Goal: Task Accomplishment & Management: Use online tool/utility

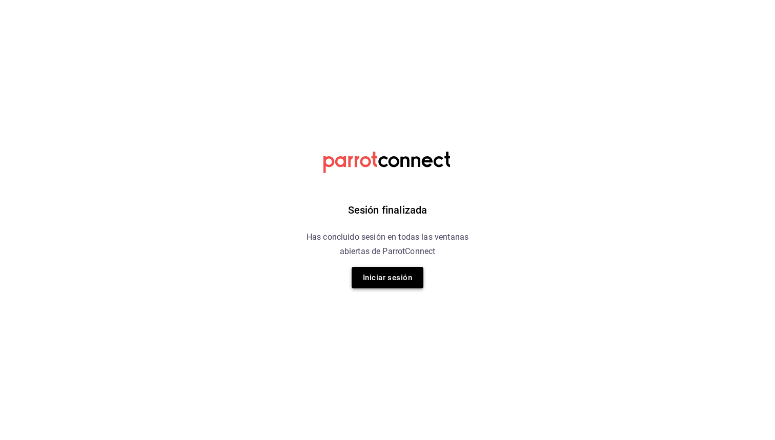
click at [384, 279] on button "Iniciar sesión" at bounding box center [388, 278] width 72 height 22
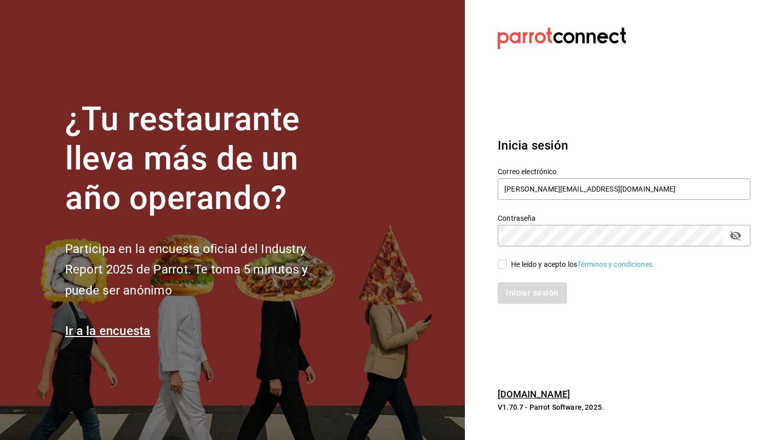
type input "[PERSON_NAME][EMAIL_ADDRESS][DOMAIN_NAME]"
click at [738, 186] on input "[PERSON_NAME][EMAIL_ADDRESS][DOMAIN_NAME]" at bounding box center [624, 189] width 253 height 22
click at [504, 267] on input "He leído y acepto los Términos y condiciones." at bounding box center [502, 264] width 9 height 9
checkbox input "true"
click at [565, 195] on input "[PERSON_NAME][EMAIL_ADDRESS][DOMAIN_NAME]" at bounding box center [624, 189] width 253 height 22
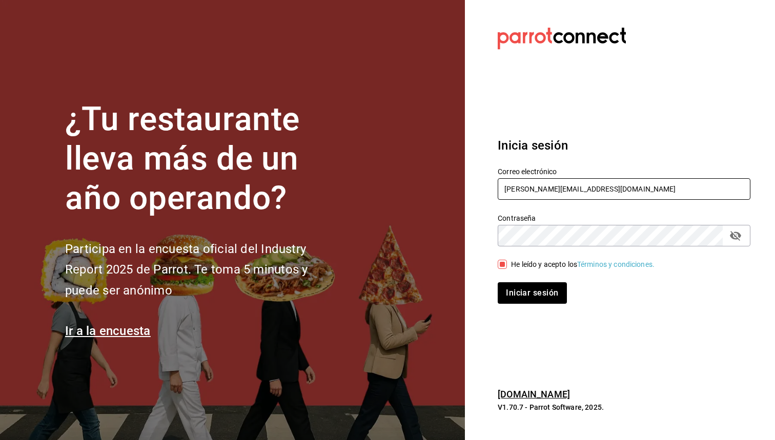
click at [741, 187] on input "[PERSON_NAME][EMAIL_ADDRESS][DOMAIN_NAME]" at bounding box center [624, 189] width 253 height 22
type input "[EMAIL_ADDRESS][DOMAIN_NAME]"
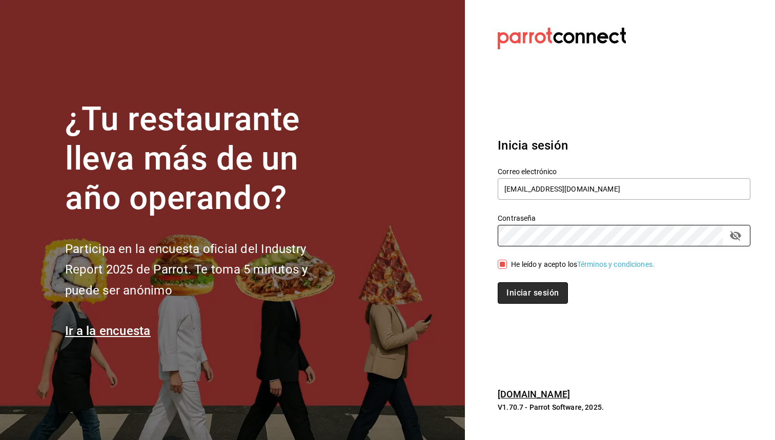
click at [550, 286] on button "Iniciar sesión" at bounding box center [533, 293] width 70 height 22
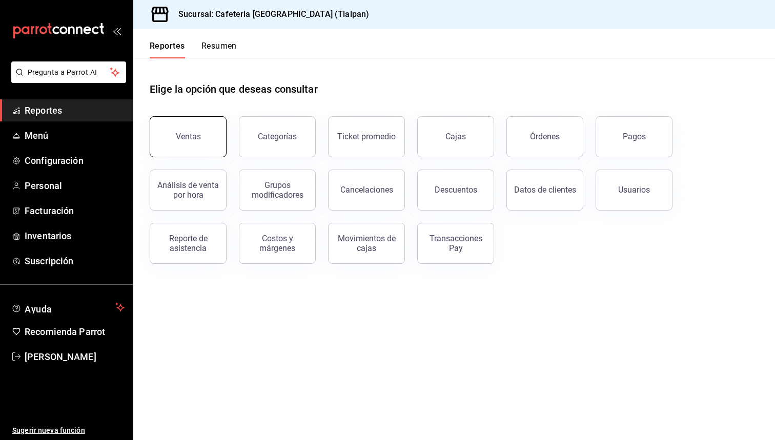
click at [226, 139] on div "Ventas" at bounding box center [181, 130] width 89 height 53
click at [52, 143] on link "Menú" at bounding box center [66, 136] width 133 height 22
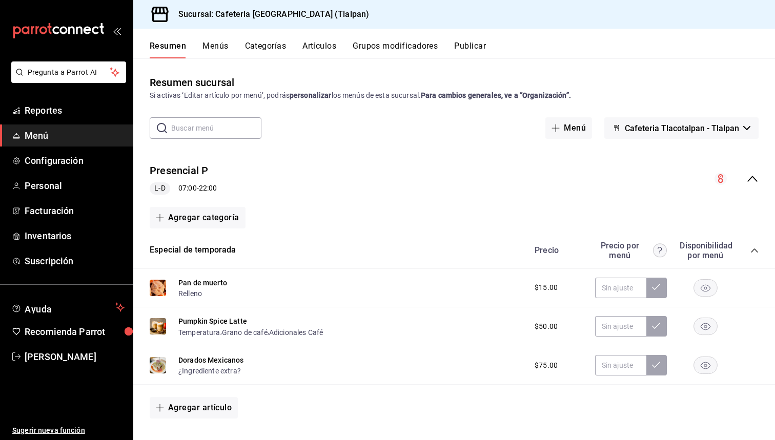
click at [754, 181] on icon "collapse-menu-row" at bounding box center [752, 179] width 12 height 12
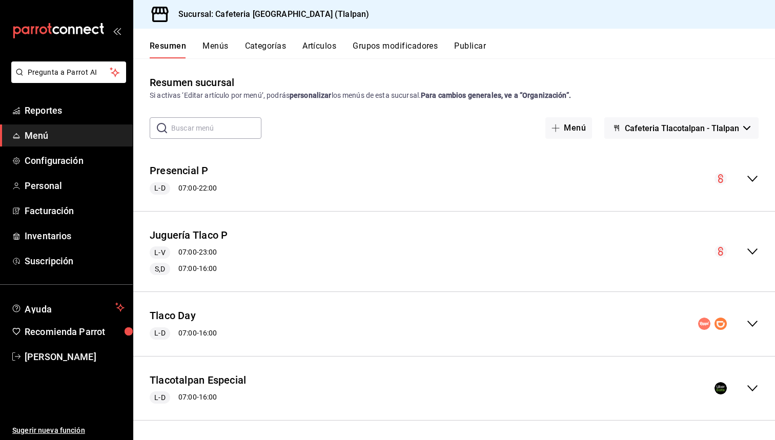
click at [237, 121] on input "text" at bounding box center [216, 128] width 90 height 21
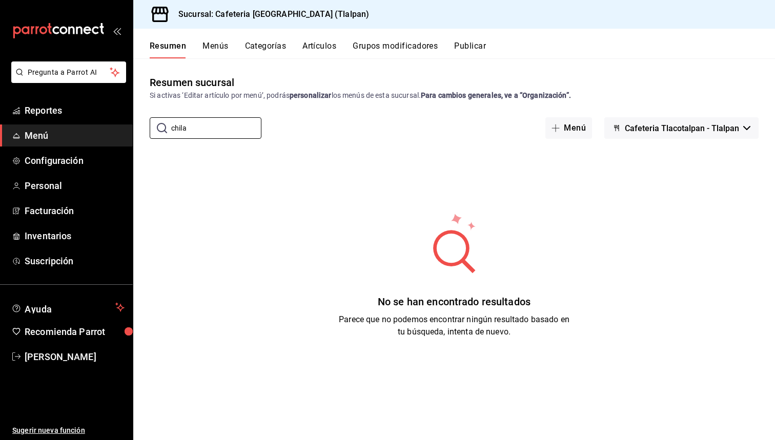
type input "chila"
click at [310, 40] on div "Resumen Menús Categorías Artículos Grupos modificadores Publicar" at bounding box center [454, 44] width 642 height 30
click at [309, 49] on button "Artículos" at bounding box center [319, 49] width 34 height 17
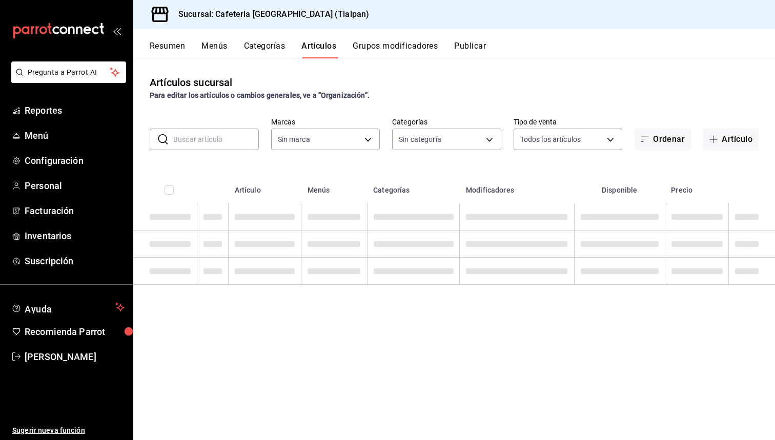
type input "ec576109-29d1-42df-b2ca-5becddbd2efe,3dfd9669-9911-4f47-a36d-8fb2dcc6eb36,e5a57…"
click at [231, 134] on input "text" at bounding box center [216, 139] width 86 height 21
type input "8fb5c5e2-c76a-4129-8e25-25de823e503d,657201d4-d6ef-4148-94c8-ccd00e340086,2df64…"
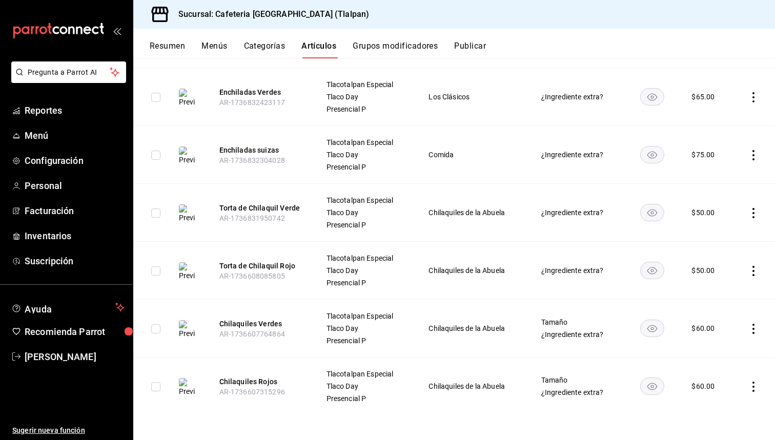
scroll to position [193, 0]
type input "chila"
click at [752, 332] on icon "actions" at bounding box center [753, 329] width 10 height 10
click at [733, 349] on span "Editar" at bounding box center [722, 352] width 27 height 11
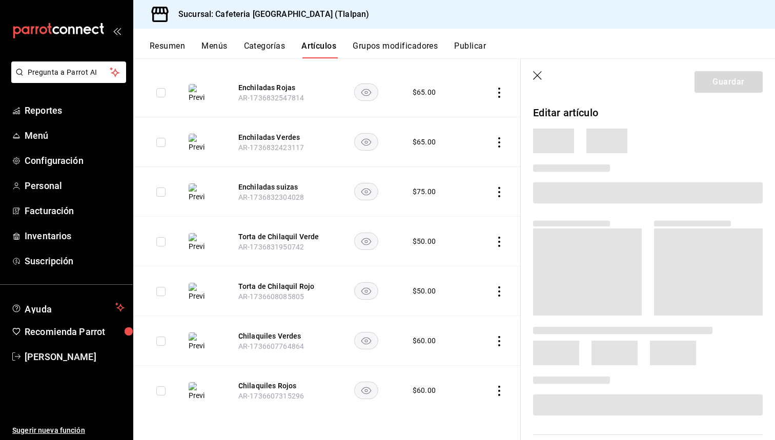
scroll to position [136, 0]
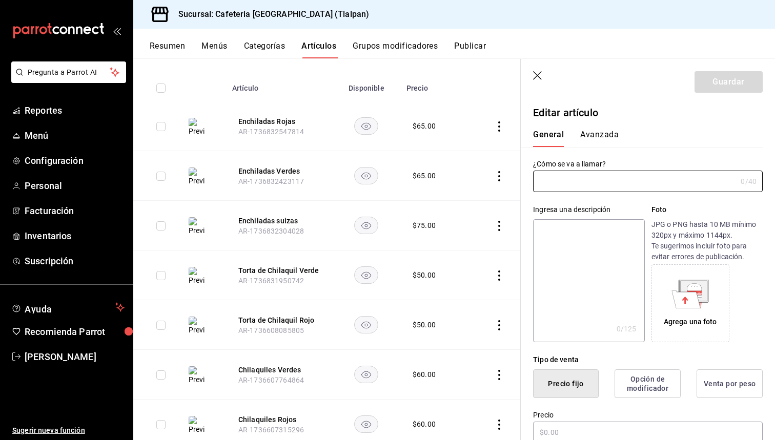
type input "Chilaquiles Verdes"
type textarea "Tortillas crujientes bañadas en salsa de Tomate suave y ligeramente picante, ll…"
type textarea "x"
type input "$60.00"
radio input "false"
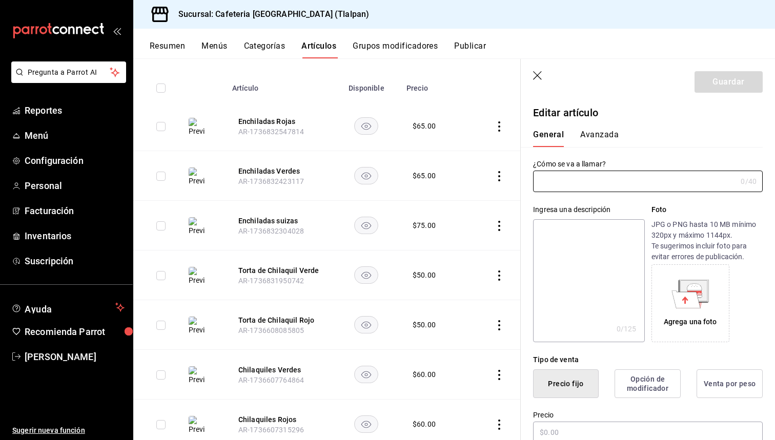
radio input "true"
type input "AR-1736607764864"
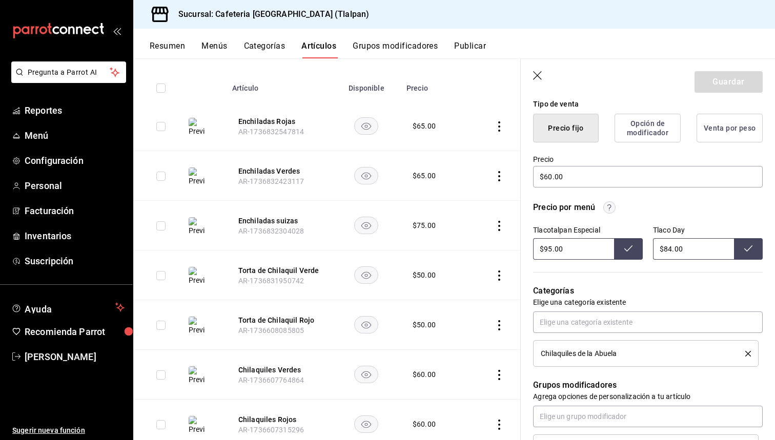
scroll to position [256, 0]
click at [549, 249] on input "$95.00" at bounding box center [573, 249] width 81 height 22
type input "$9.00"
type input "$78.00"
click at [671, 250] on input "$84.00" at bounding box center [693, 249] width 81 height 22
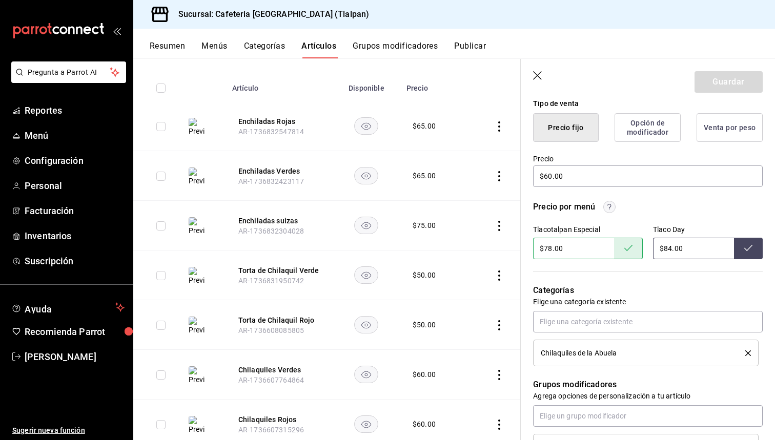
type input "$8.00"
type input "$74.00"
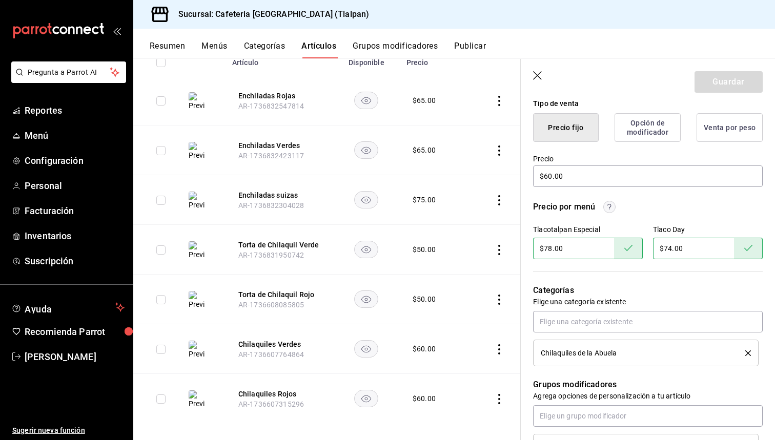
click at [501, 399] on icon "actions" at bounding box center [499, 399] width 10 height 10
click at [480, 371] on span "Editar" at bounding box center [468, 371] width 27 height 11
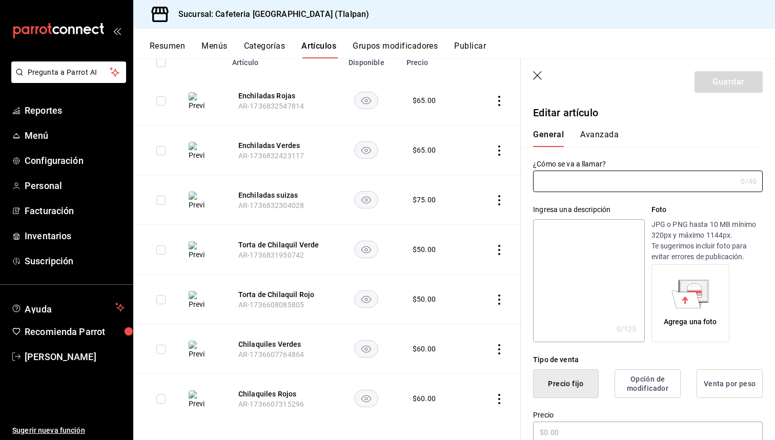
type input "Chilaquiles Rojos"
type textarea "Tortillas crujientes bañadas en salsa de jitomate suave y ligeramente picante, …"
type textarea "x"
type input "$60.00"
type input "AR-1736607315296"
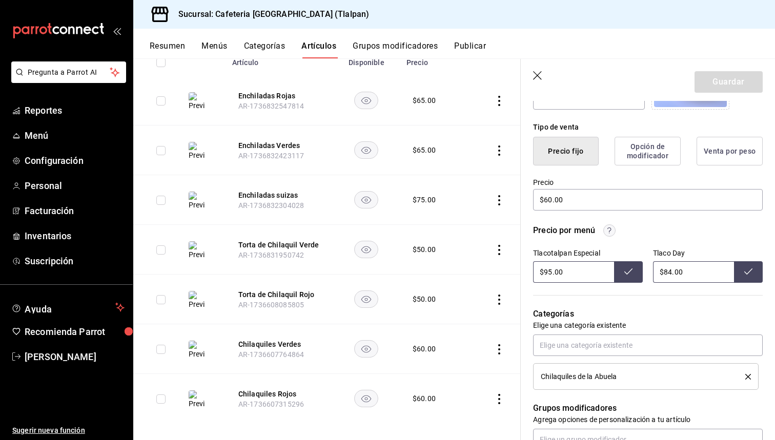
scroll to position [302, 0]
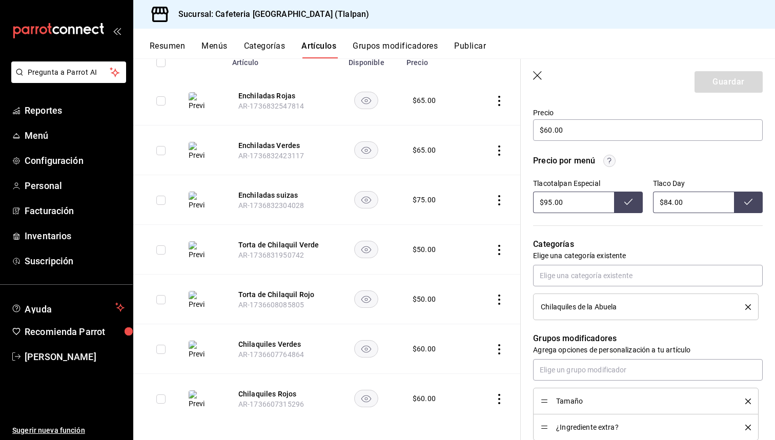
click at [551, 206] on input "$95.00" at bounding box center [573, 203] width 81 height 22
type input "$9.00"
type input "$78.00"
click at [670, 202] on input "$84.00" at bounding box center [693, 203] width 81 height 22
type input "$74.00"
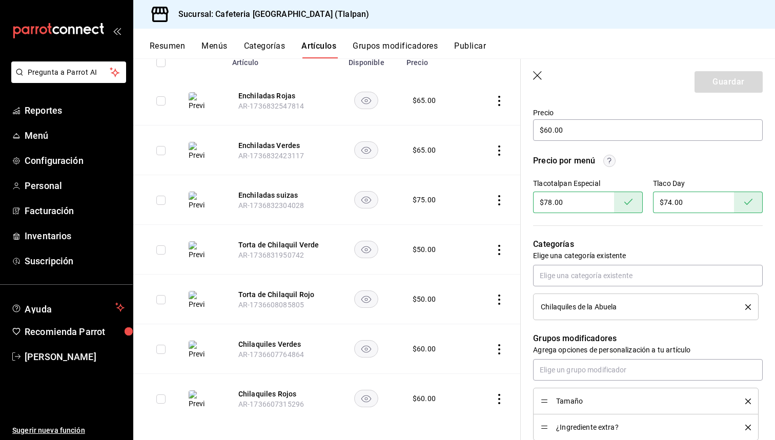
click at [500, 105] on icon "actions" at bounding box center [499, 101] width 2 height 10
click at [474, 124] on span "Editar" at bounding box center [468, 124] width 27 height 11
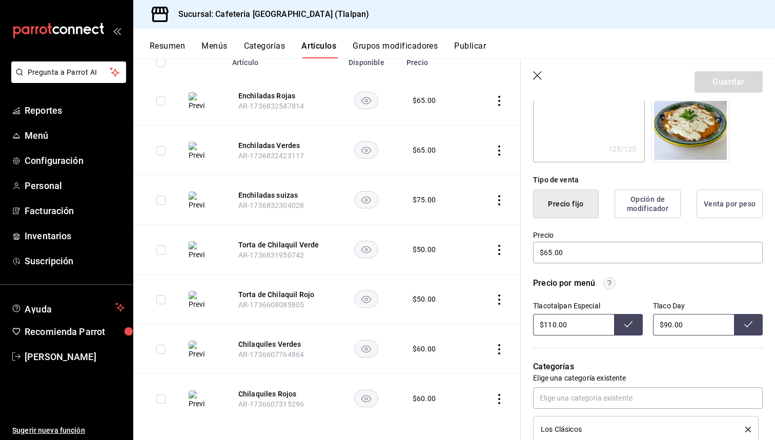
scroll to position [291, 0]
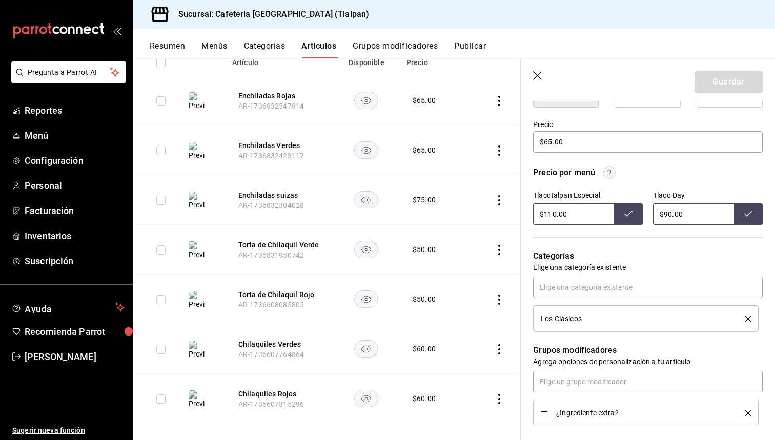
click at [555, 214] on input "$110.00" at bounding box center [573, 214] width 81 height 22
click at [498, 156] on td at bounding box center [493, 151] width 54 height 50
click at [501, 154] on icon "actions" at bounding box center [499, 151] width 10 height 10
click at [487, 179] on li "Editar" at bounding box center [459, 174] width 62 height 21
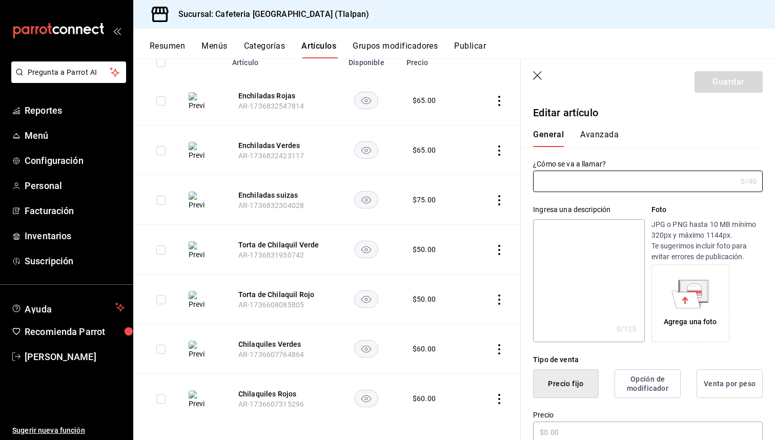
type input "Enchiladas Verdes"
type textarea "Después de bañarse en la salsa, las enchiladas se cubren con crema, queso fresc…"
type textarea "x"
type input "AR-1736832423117"
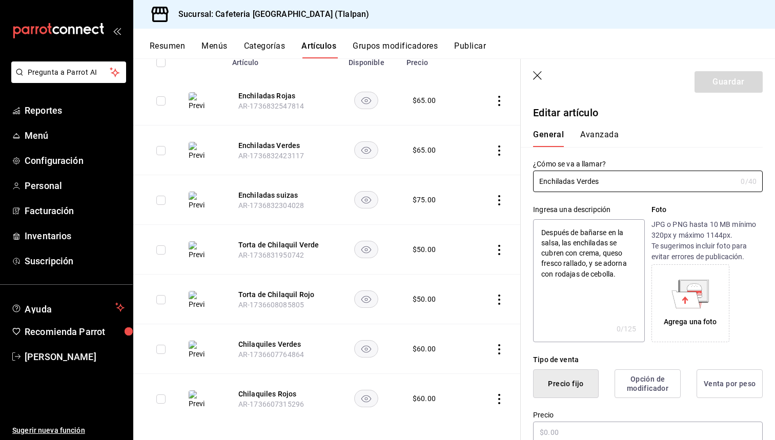
type textarea "x"
type input "$65.00"
radio input "false"
radio input "true"
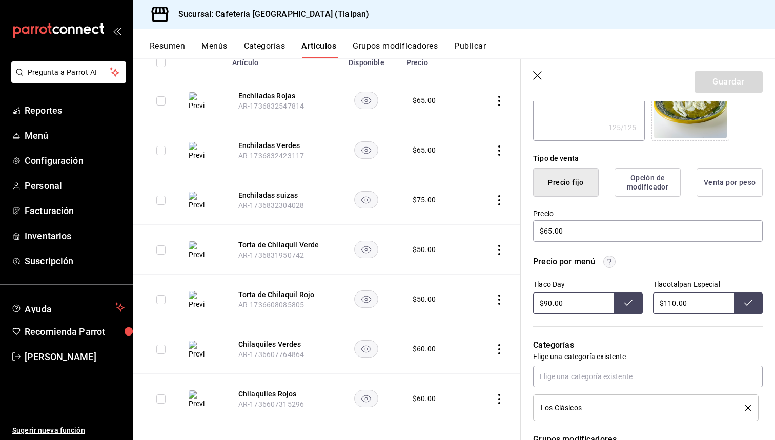
scroll to position [203, 0]
click at [499, 99] on icon "actions" at bounding box center [499, 101] width 10 height 10
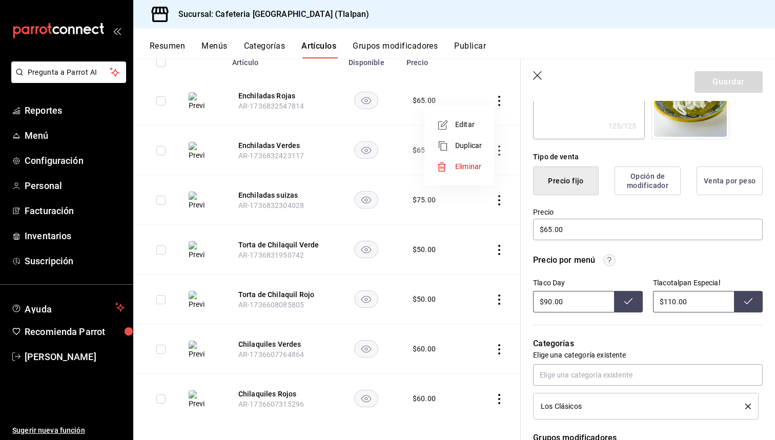
click at [473, 122] on span "Editar" at bounding box center [468, 124] width 27 height 11
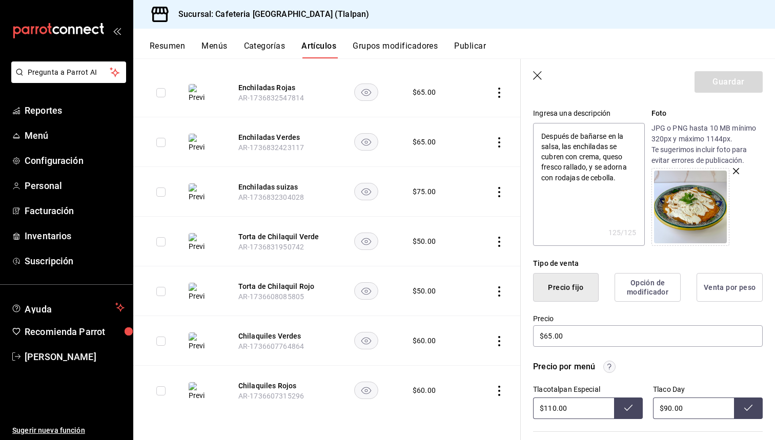
scroll to position [170, 0]
click at [551, 409] on input "$110.00" at bounding box center [573, 409] width 81 height 22
type input "$99.00"
click at [670, 413] on input "$90.00" at bounding box center [693, 409] width 81 height 22
click at [669, 410] on input "$90.00" at bounding box center [693, 409] width 81 height 22
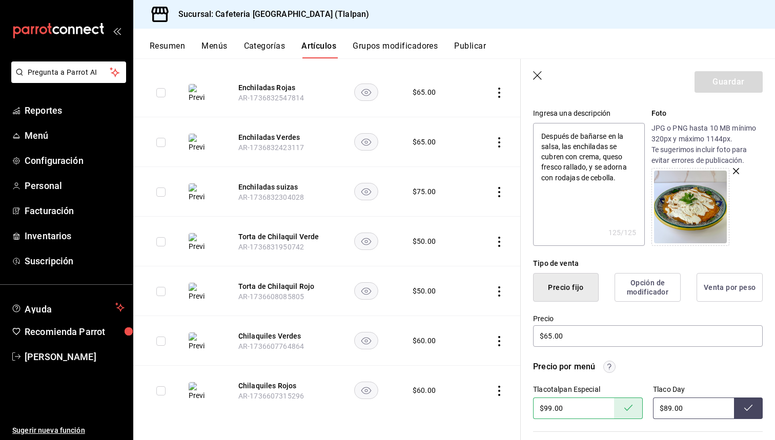
type input "$89.00"
click at [496, 143] on icon "actions" at bounding box center [499, 142] width 10 height 10
click at [477, 169] on span "Editar" at bounding box center [468, 166] width 27 height 11
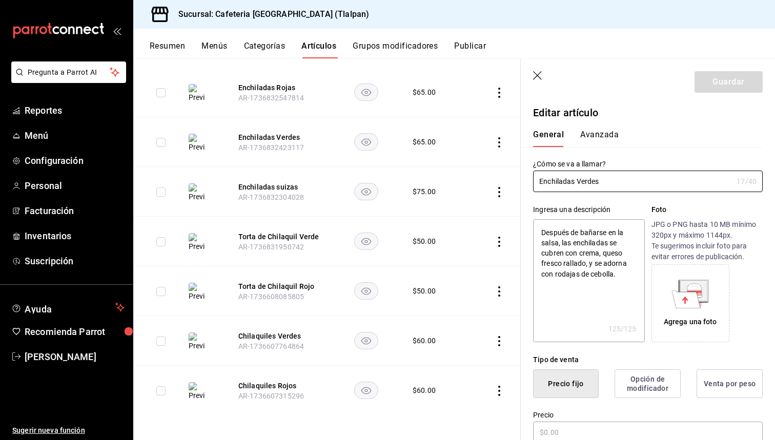
type textarea "x"
type input "$65.00"
radio input "false"
radio input "true"
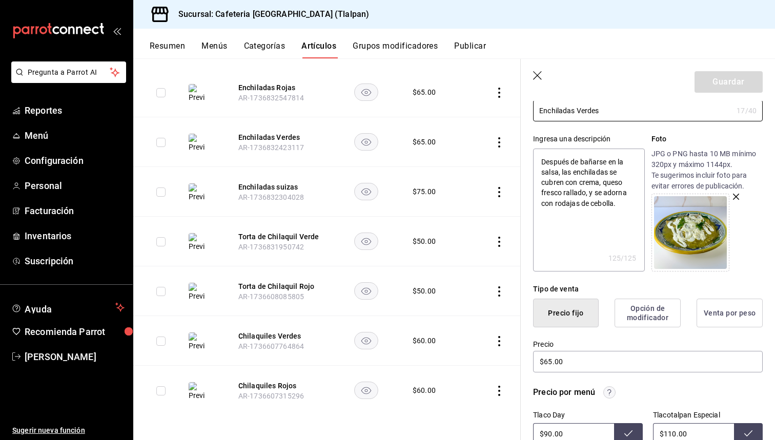
scroll to position [95, 0]
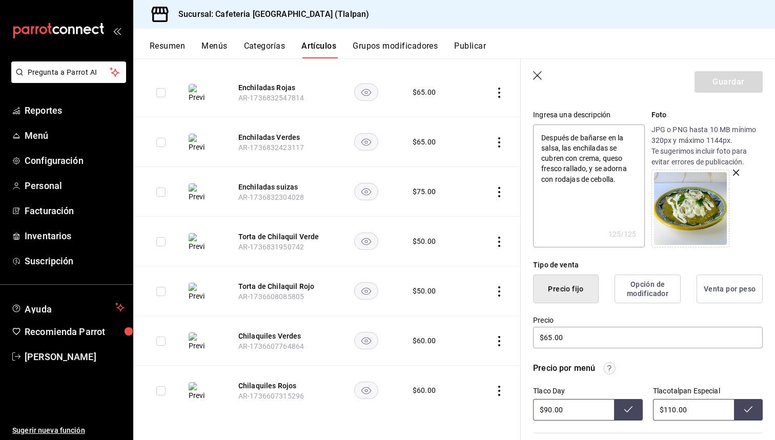
click at [552, 409] on input "$90.00" at bounding box center [573, 410] width 81 height 22
type input "$99.00"
click at [673, 412] on input "$110.00" at bounding box center [693, 410] width 81 height 22
type input "$89.00"
click at [478, 51] on button "Publicar" at bounding box center [470, 49] width 32 height 17
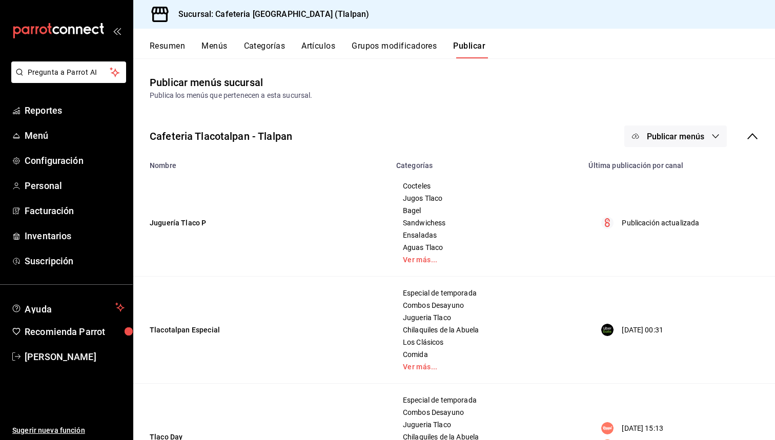
click at [671, 140] on span "Publicar menús" at bounding box center [675, 137] width 57 height 10
click at [325, 51] on div at bounding box center [387, 220] width 775 height 440
click at [323, 48] on body "Pregunta a Parrot AI Reportes Menú Configuración Personal Facturación Inventari…" at bounding box center [387, 220] width 775 height 440
click at [318, 46] on button "Artículos" at bounding box center [318, 49] width 34 height 17
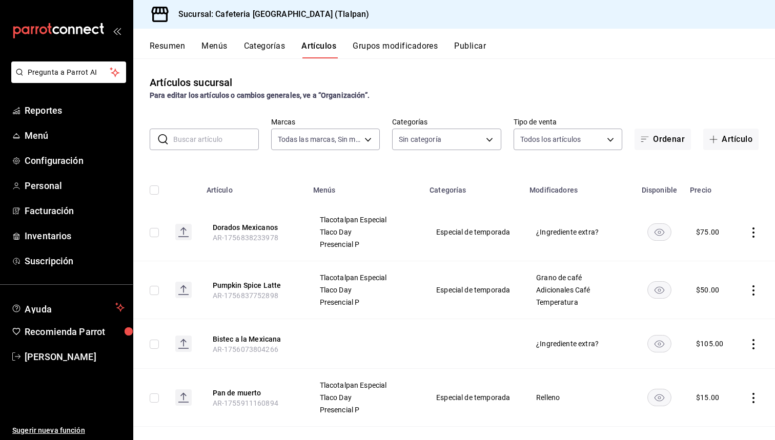
type input "ec576109-29d1-42df-b2ca-5becddbd2efe,3dfd9669-9911-4f47-a36d-8fb2dcc6eb36,e5a57…"
type input "8fb5c5e2-c76a-4129-8e25-25de823e503d,657201d4-d6ef-4148-94c8-ccd00e340086,2df64…"
click at [219, 142] on input "text" at bounding box center [216, 139] width 86 height 21
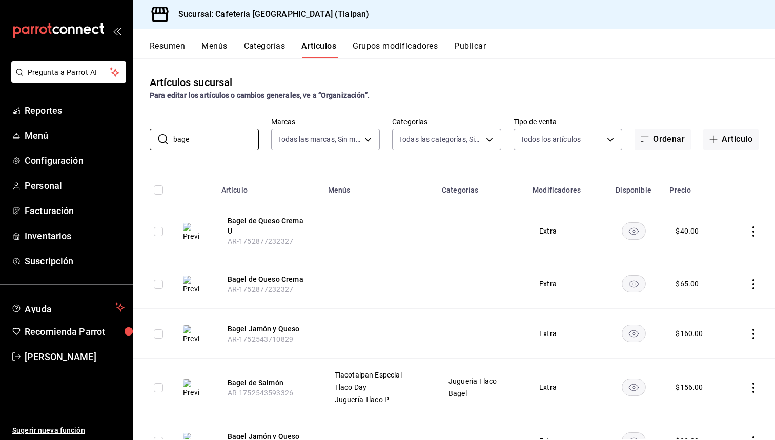
type input "bage"
click at [483, 46] on button "Publicar" at bounding box center [470, 49] width 32 height 17
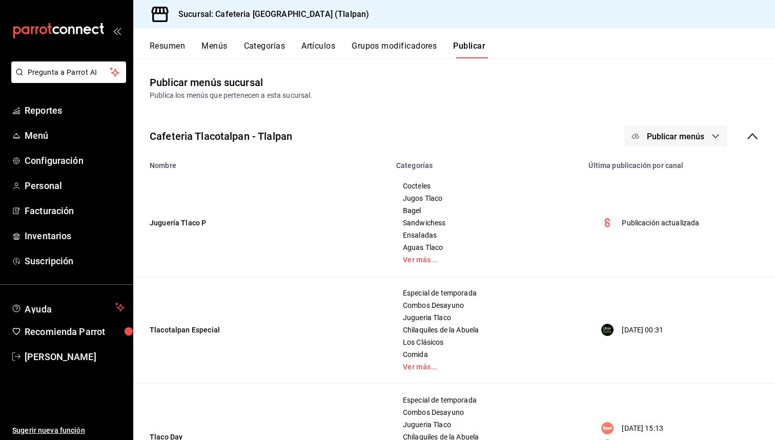
click at [701, 139] on span "Publicar menús" at bounding box center [675, 137] width 57 height 10
click at [748, 135] on div at bounding box center [387, 220] width 775 height 440
click at [749, 135] on icon at bounding box center [752, 136] width 12 height 12
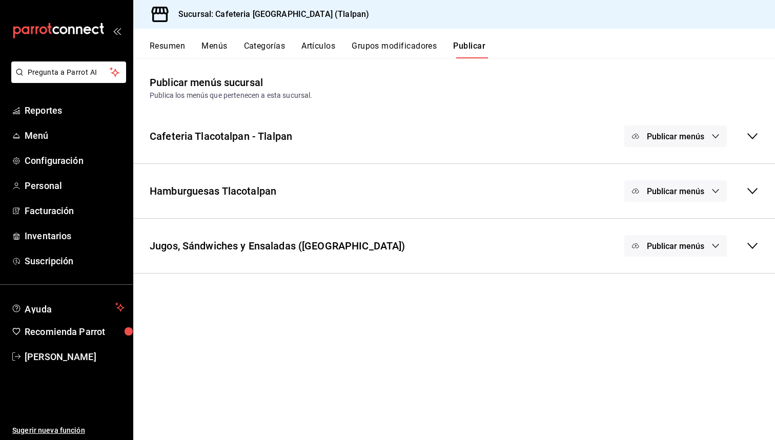
click at [699, 148] on div "Cafeteria Tlacotalpan - Tlalpan Publicar menús" at bounding box center [454, 136] width 642 height 38
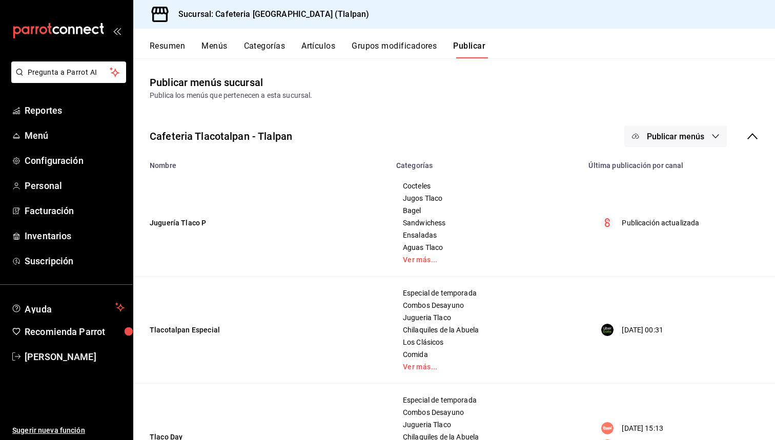
click at [761, 130] on div "Cafeteria Tlacotalpan - Tlalpan Publicar menús" at bounding box center [454, 136] width 642 height 38
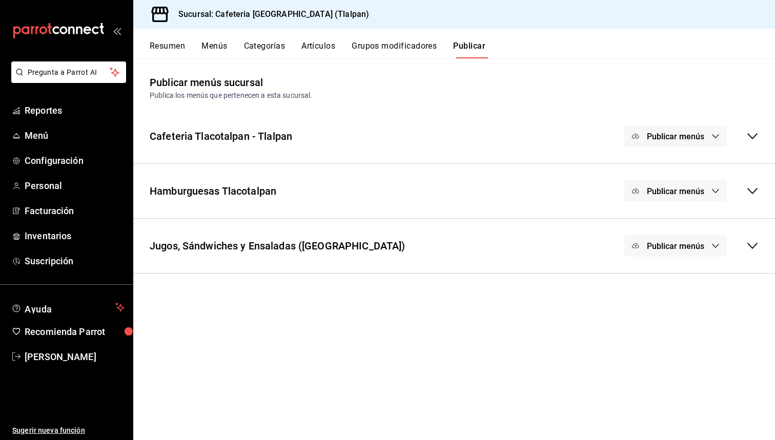
click at [694, 136] on span "Publicar menús" at bounding box center [675, 137] width 57 height 10
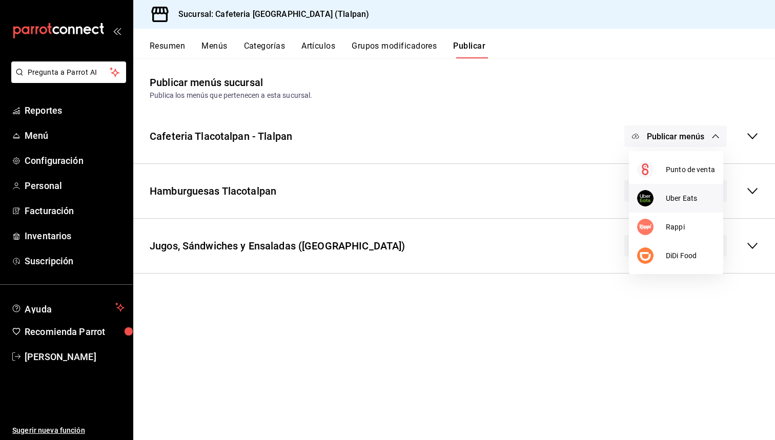
click at [680, 194] on span "Uber Eats" at bounding box center [690, 198] width 49 height 11
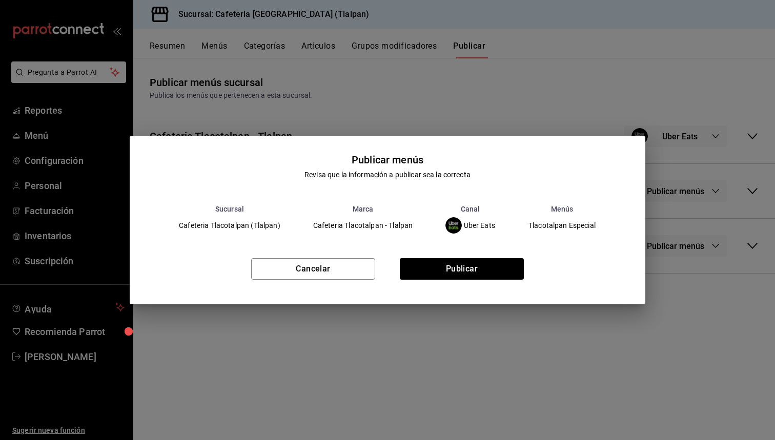
click at [513, 253] on div "Cancelar Publicar" at bounding box center [388, 273] width 516 height 63
click at [513, 267] on button "Publicar" at bounding box center [462, 269] width 124 height 22
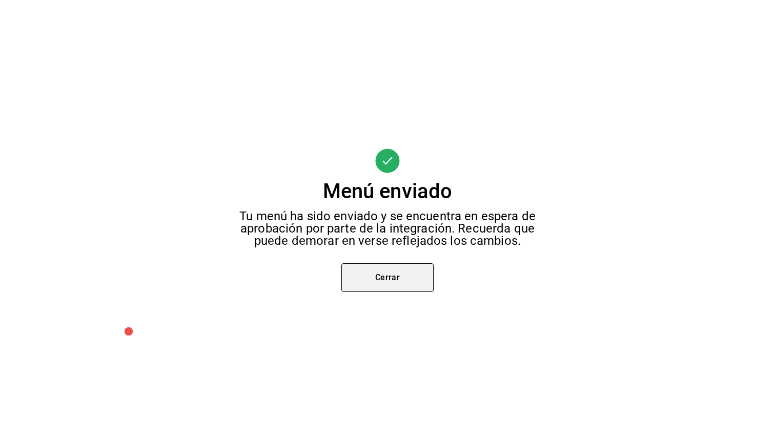
click at [395, 285] on button "Cerrar" at bounding box center [387, 277] width 92 height 29
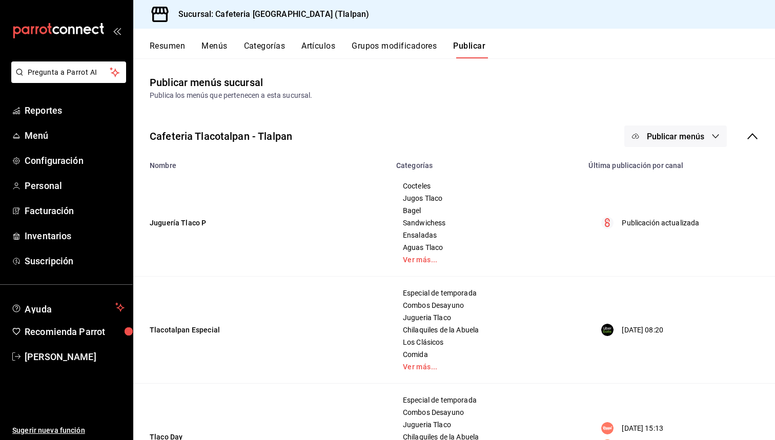
click at [666, 141] on button "Publicar menús" at bounding box center [675, 137] width 103 height 22
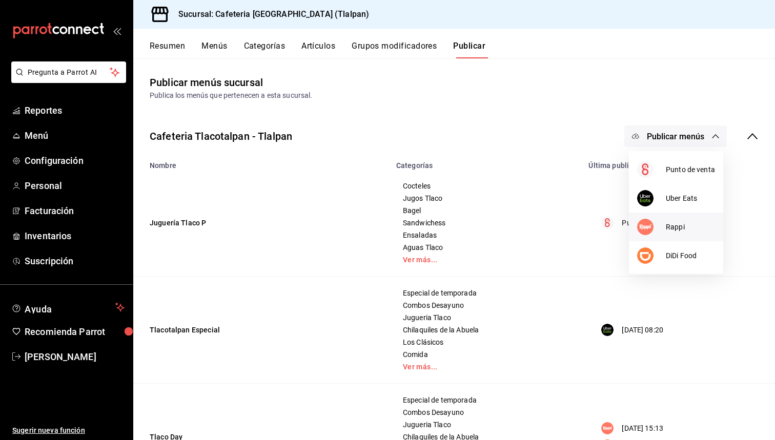
click at [658, 228] on div at bounding box center [651, 227] width 29 height 16
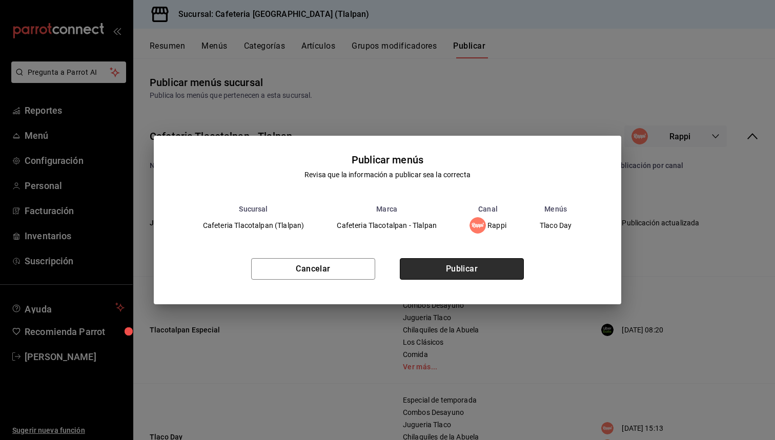
click at [510, 264] on button "Publicar" at bounding box center [462, 269] width 124 height 22
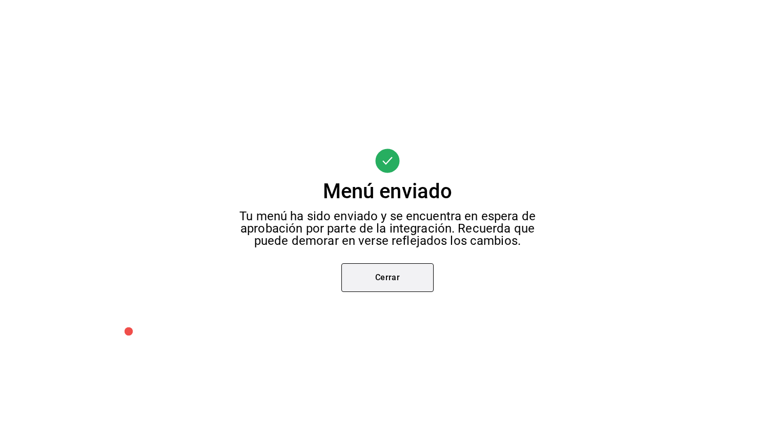
click at [417, 282] on button "Cerrar" at bounding box center [387, 277] width 92 height 29
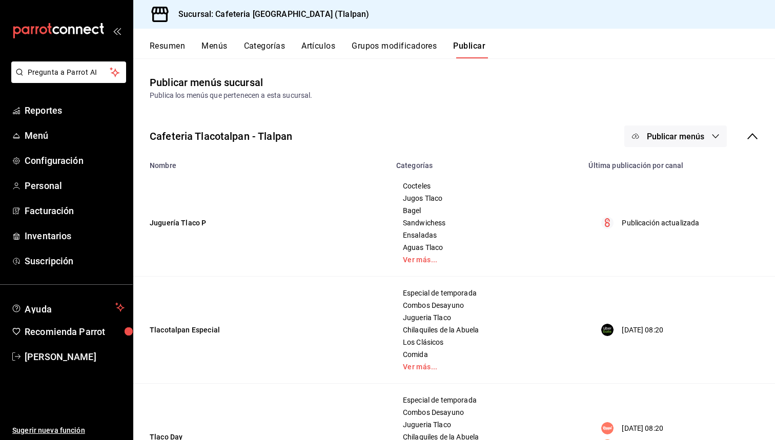
drag, startPoint x: 691, startPoint y: 144, endPoint x: 688, endPoint y: 158, distance: 14.2
click at [691, 144] on button "Publicar menús" at bounding box center [675, 137] width 103 height 22
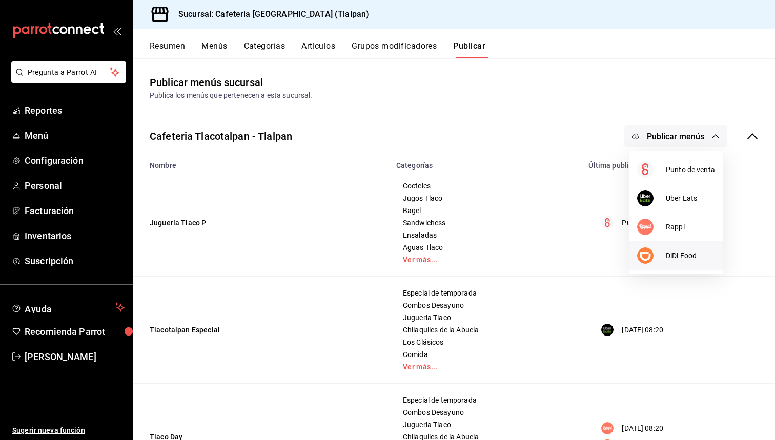
click at [657, 262] on div at bounding box center [651, 256] width 29 height 16
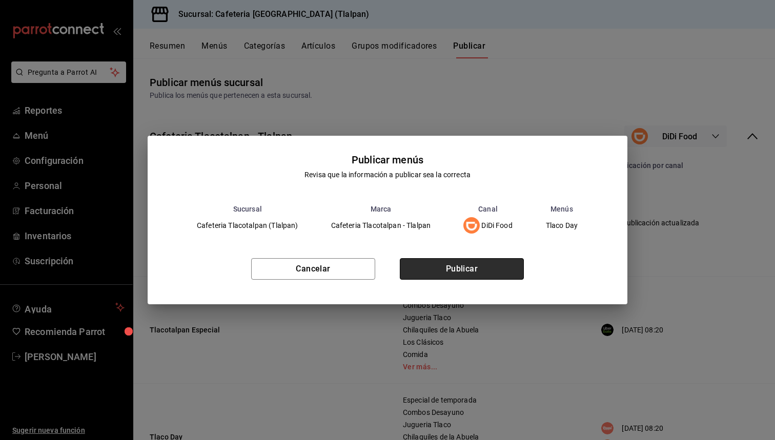
click at [483, 271] on button "Publicar" at bounding box center [462, 269] width 124 height 22
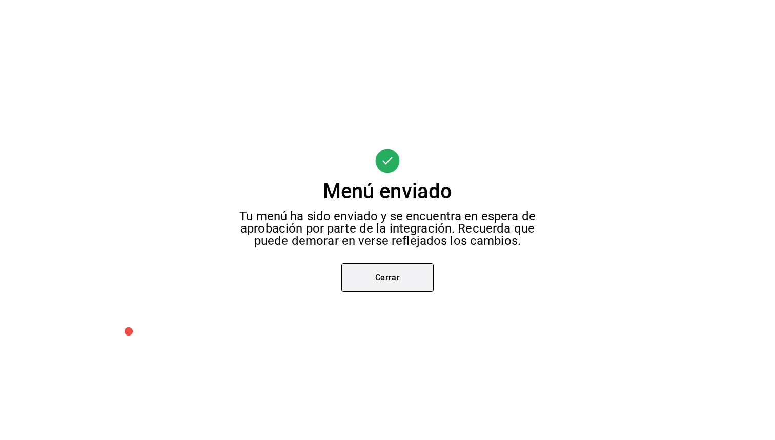
click at [360, 274] on button "Cerrar" at bounding box center [387, 277] width 92 height 29
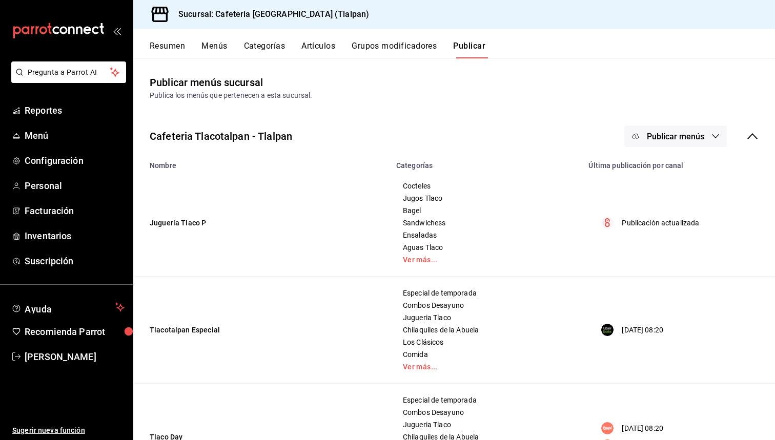
click at [747, 127] on div "Publicar menús" at bounding box center [691, 137] width 134 height 22
